Goal: Find specific page/section: Find specific page/section

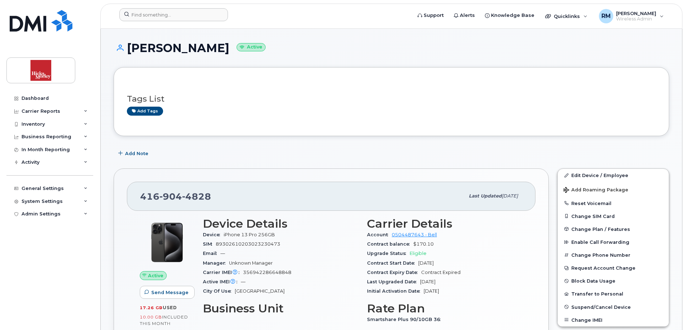
scroll to position [179, 0]
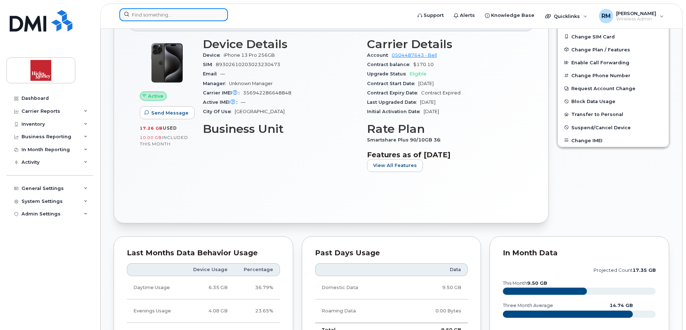
click at [157, 10] on input at bounding box center [173, 14] width 109 height 13
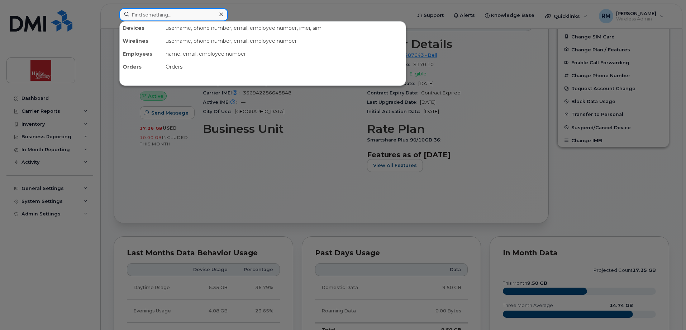
paste input "o 4374191063"
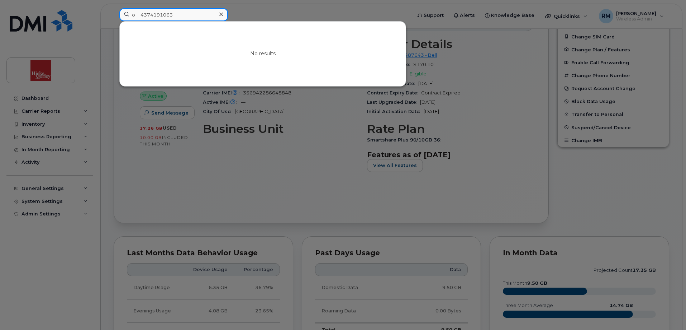
click at [143, 15] on input "o 4374191063" at bounding box center [173, 14] width 109 height 13
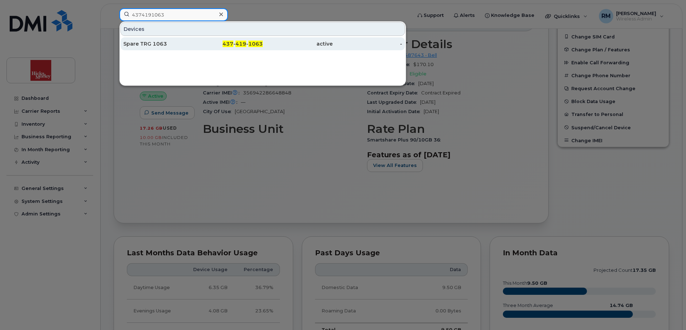
type input "4374191063"
click at [146, 43] on div "Spare TRG 1063" at bounding box center [158, 43] width 70 height 7
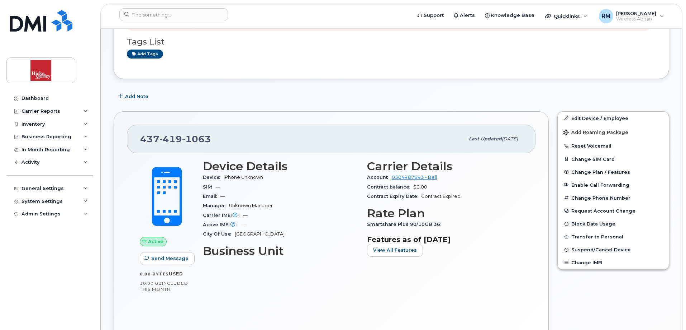
scroll to position [215, 0]
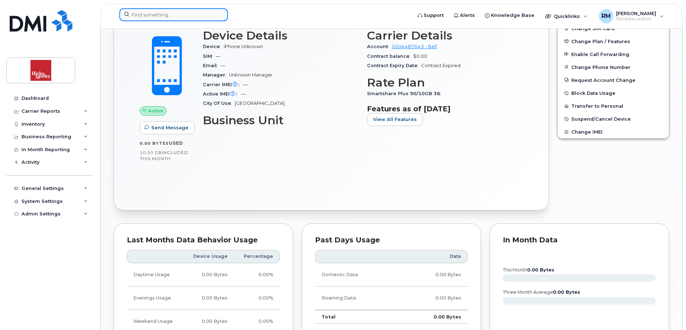
click at [160, 18] on input at bounding box center [173, 14] width 109 height 13
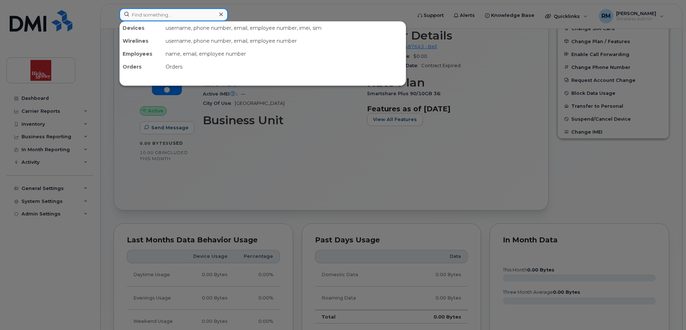
paste input "o 4374283812"
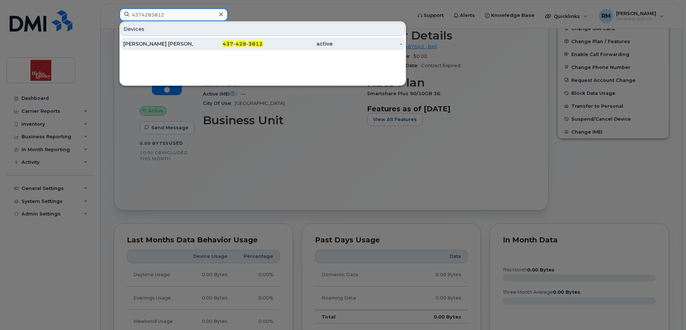
type input "4374283812"
click at [173, 43] on div "[PERSON_NAME] [PERSON_NAME] [PERSON_NAME] Llp" at bounding box center [158, 43] width 70 height 7
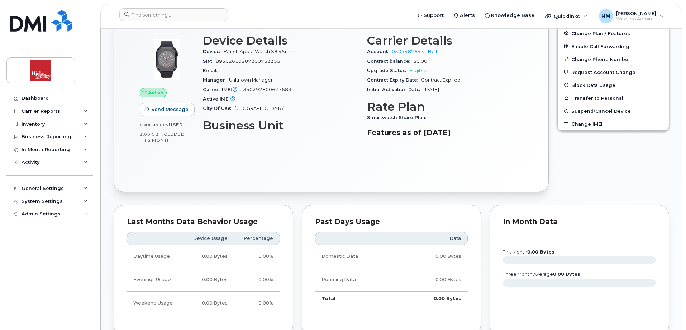
scroll to position [215, 0]
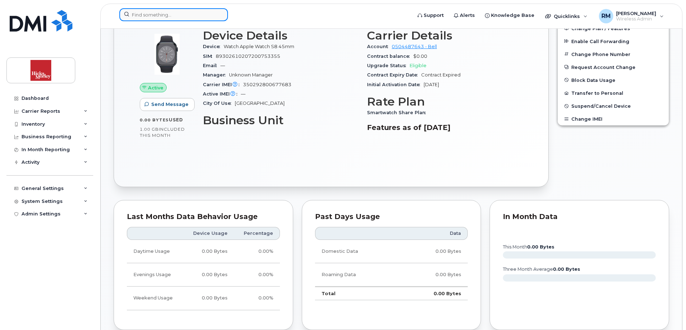
click at [158, 15] on input at bounding box center [173, 14] width 109 height 13
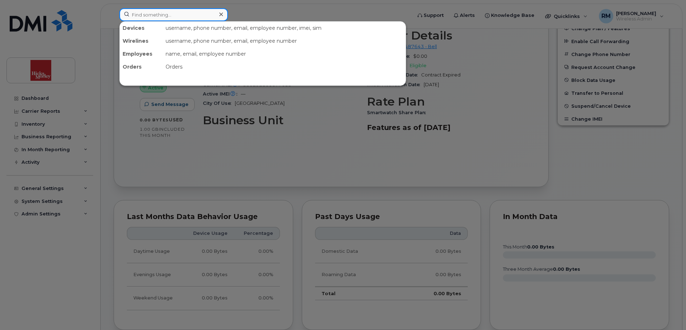
paste input "o 4374249729"
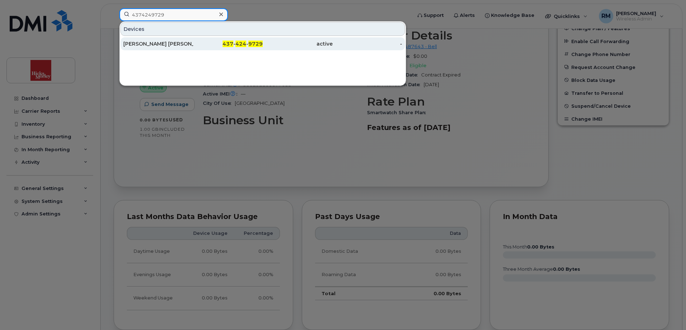
type input "4374249729"
click at [169, 45] on div "Hicks Morley Hamilton Stewart Storie Llp" at bounding box center [158, 43] width 70 height 7
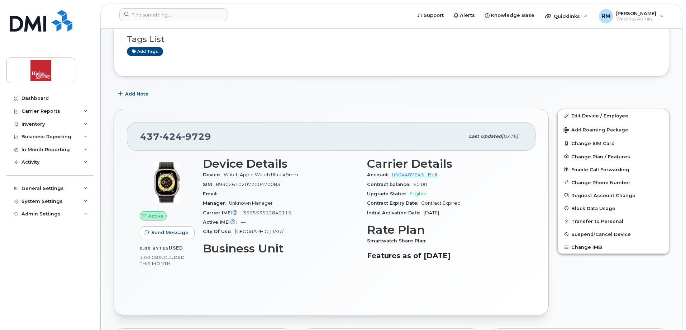
scroll to position [108, 0]
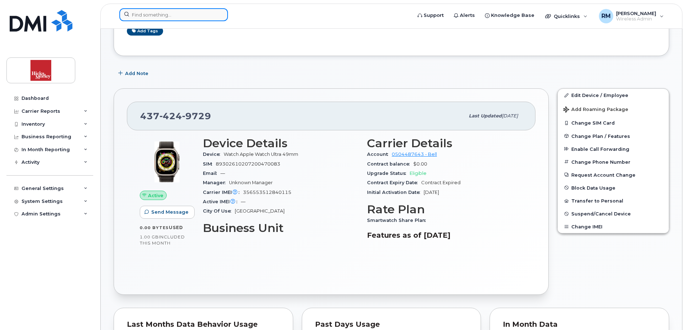
click at [171, 19] on input at bounding box center [173, 14] width 109 height 13
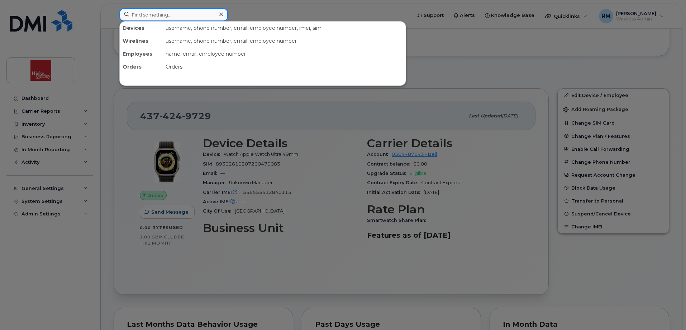
paste input "o 4374558432"
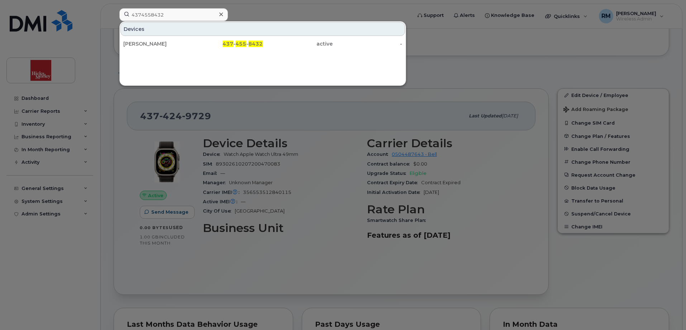
click at [421, 65] on div at bounding box center [343, 165] width 686 height 330
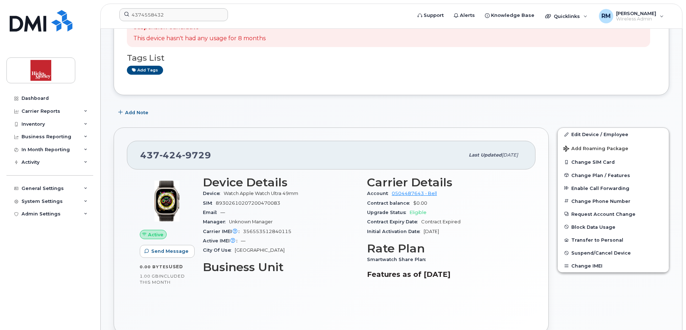
scroll to position [0, 0]
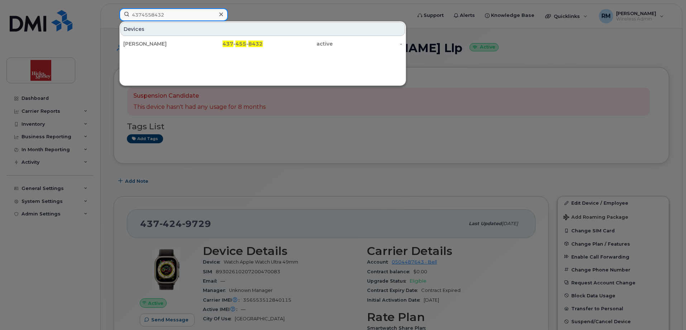
drag, startPoint x: 165, startPoint y: 16, endPoint x: 100, endPoint y: 11, distance: 65.5
click at [114, 13] on div "4374558432 Devices John Field 437 - 455 - 8432 active -" at bounding box center [263, 16] width 299 height 16
paste input "164208699"
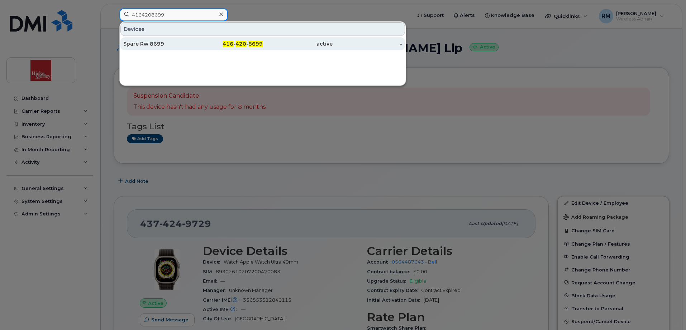
type input "4164208699"
click at [149, 44] on div "Spare Rw 8699" at bounding box center [158, 43] width 70 height 7
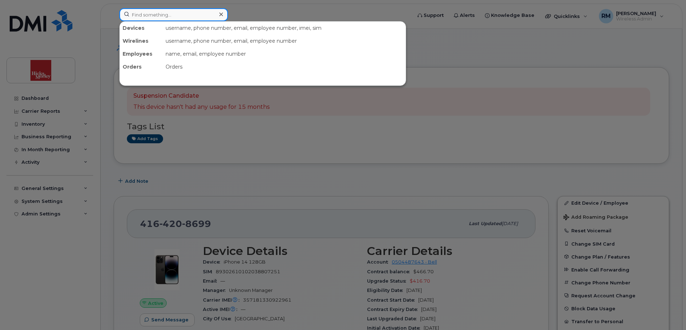
click at [169, 16] on input at bounding box center [173, 14] width 109 height 13
paste input "4166067086"
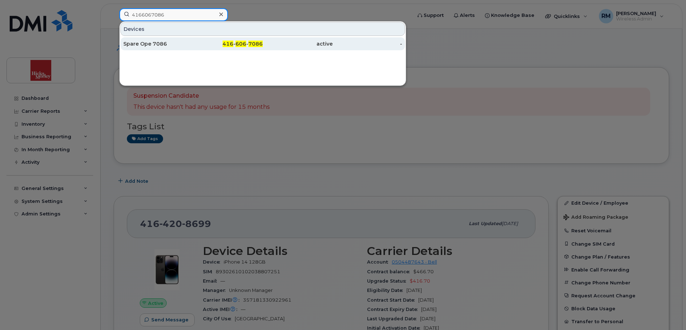
type input "4166067086"
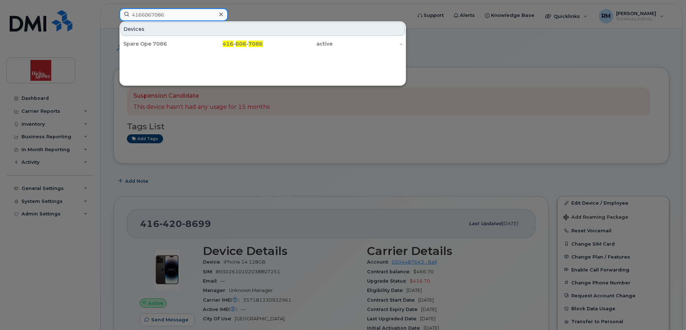
click at [175, 12] on input "4166067086" at bounding box center [173, 14] width 109 height 13
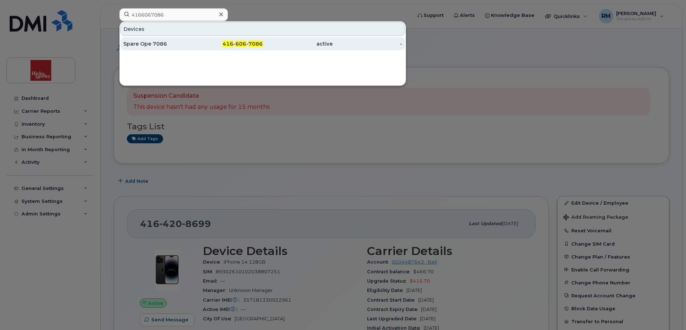
click at [154, 43] on div "Spare Ope 7086" at bounding box center [158, 43] width 70 height 7
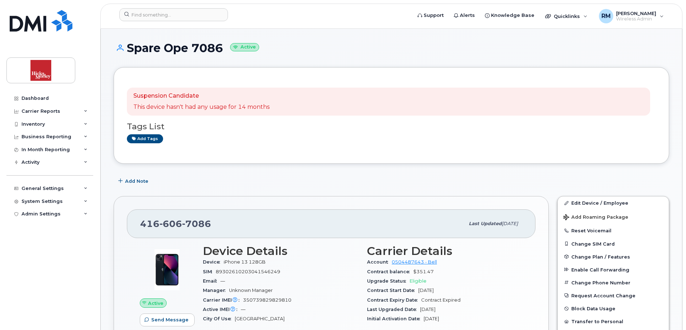
click at [275, 180] on div "Add Note" at bounding box center [392, 180] width 556 height 13
